Goal: Task Accomplishment & Management: Complete application form

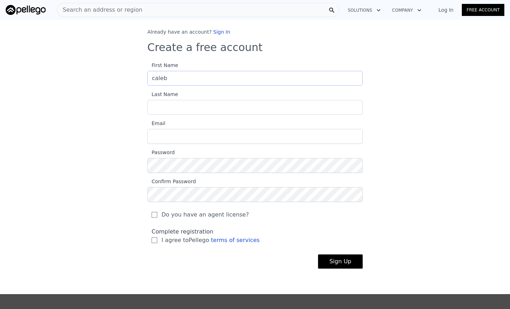
type input "caleb"
click at [227, 104] on input "Last Name" at bounding box center [254, 107] width 215 height 15
type input "[PERSON_NAME]"
click at [205, 131] on input "Email" at bounding box center [254, 136] width 215 height 15
type input "[EMAIL_ADDRESS][DOMAIN_NAME]"
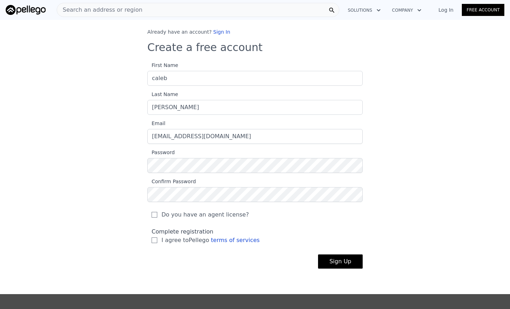
click at [175, 242] on span "I agree to Pellego terms of services" at bounding box center [211, 240] width 98 height 9
click at [157, 242] on input "I agree to Pellego terms of services" at bounding box center [155, 240] width 6 height 6
checkbox input "true"
click at [329, 262] on button "Sign Up" at bounding box center [340, 261] width 45 height 14
click at [444, 8] on link "Log In" at bounding box center [446, 9] width 32 height 7
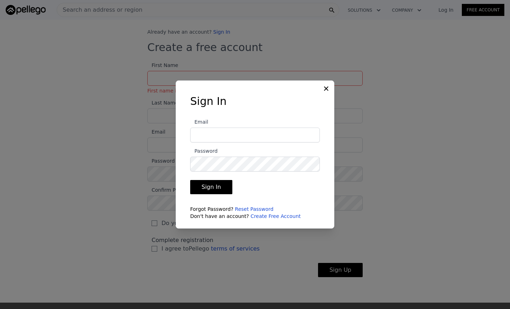
type input "[EMAIL_ADDRESS][DOMAIN_NAME]"
click at [204, 186] on button "Sign In" at bounding box center [211, 187] width 42 height 14
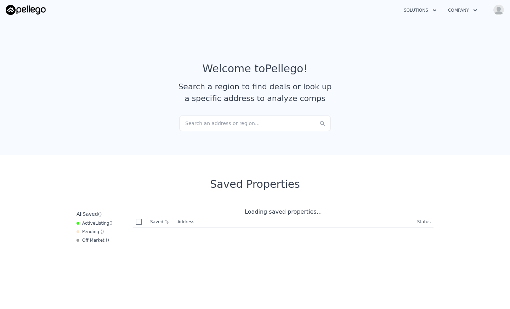
checkbox input "true"
